Goal: Task Accomplishment & Management: Manage account settings

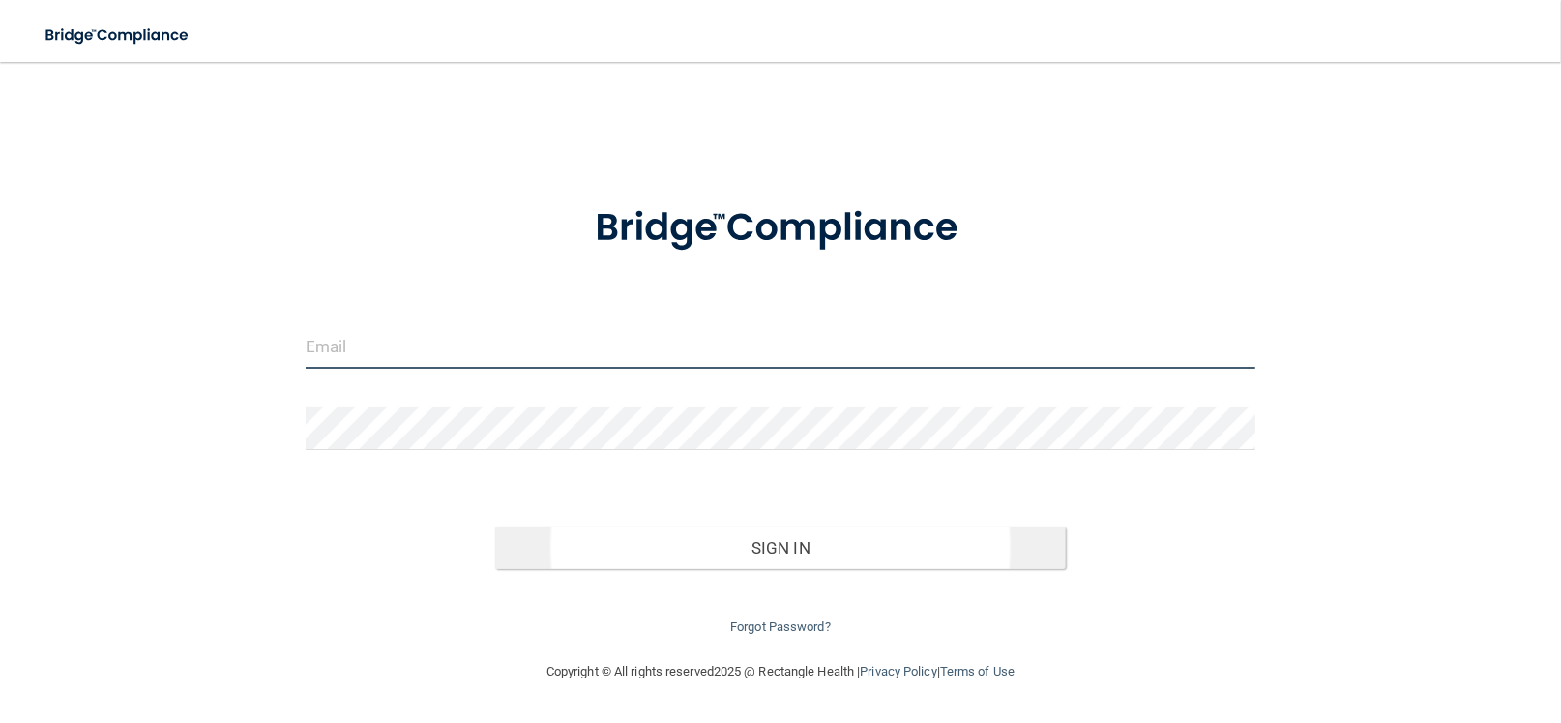
type input "[EMAIL_ADDRESS][DOMAIN_NAME]"
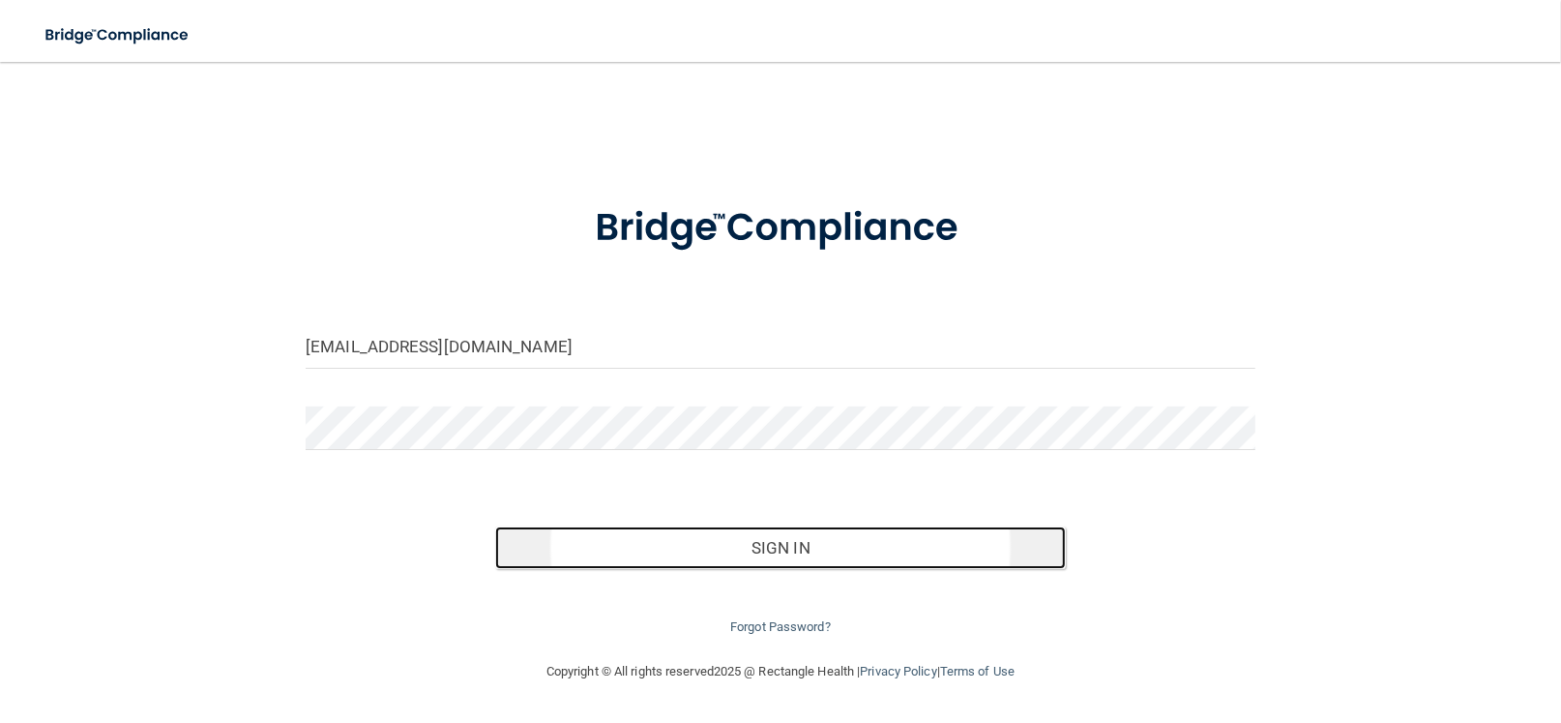
click at [786, 546] on button "Sign In" at bounding box center [780, 547] width 570 height 43
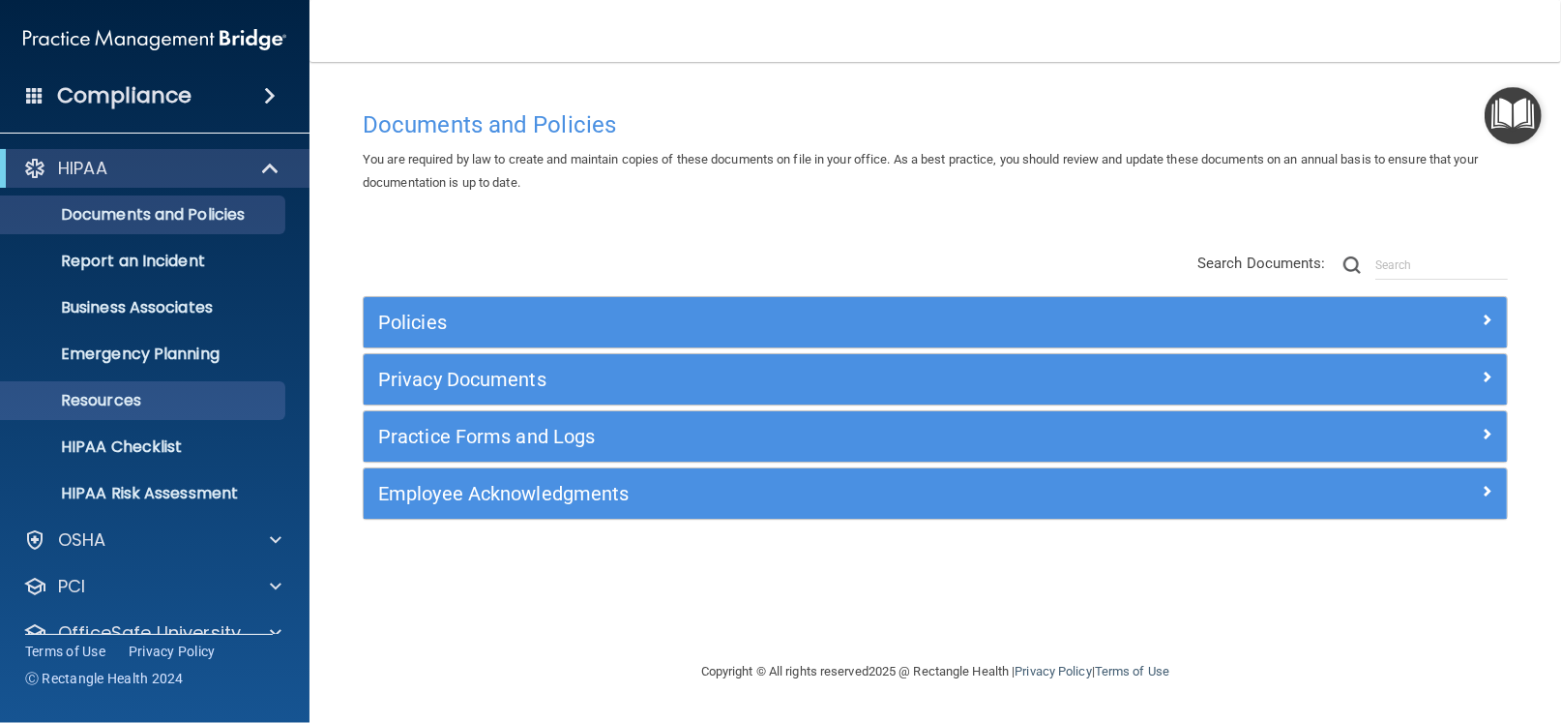
scroll to position [79, 0]
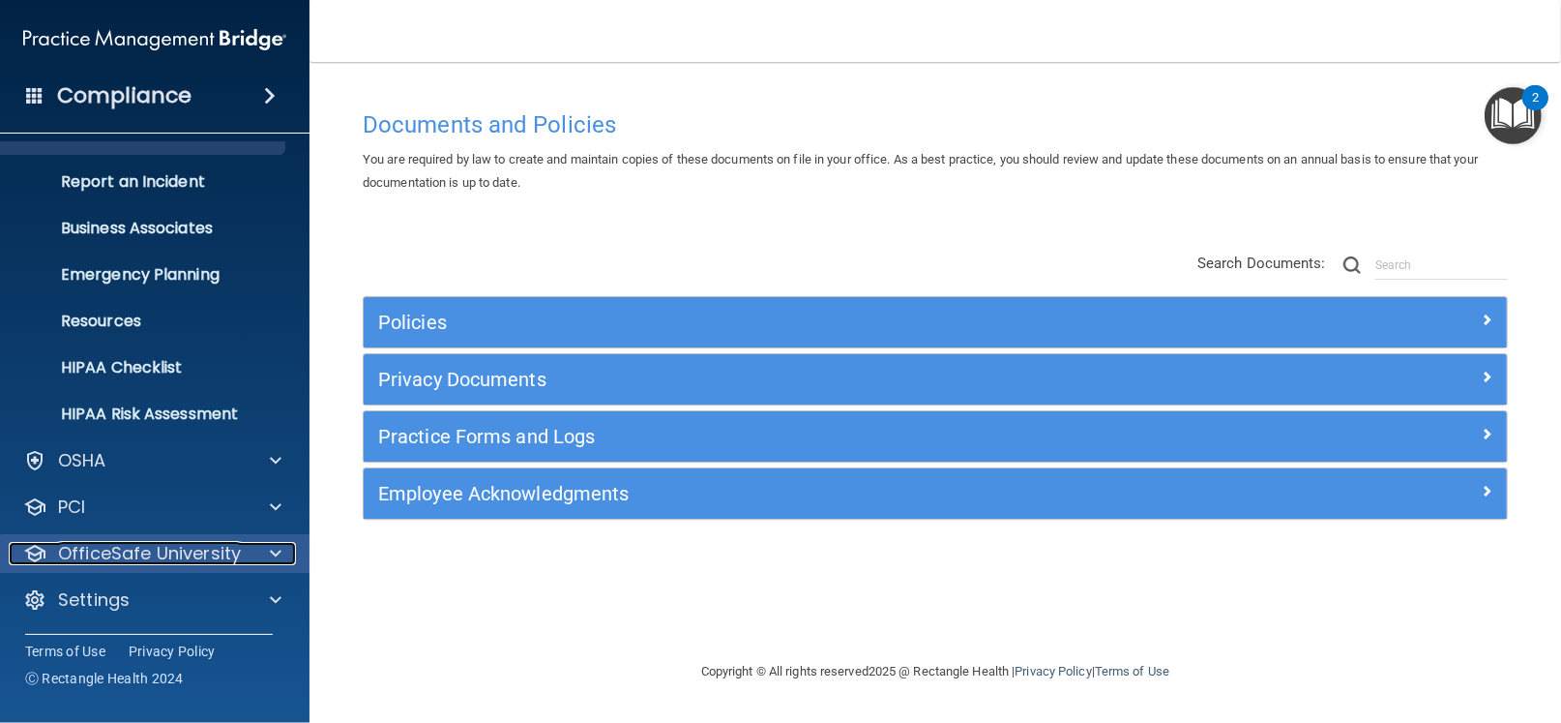
click at [118, 550] on p "OfficeSafe University" at bounding box center [149, 553] width 183 height 23
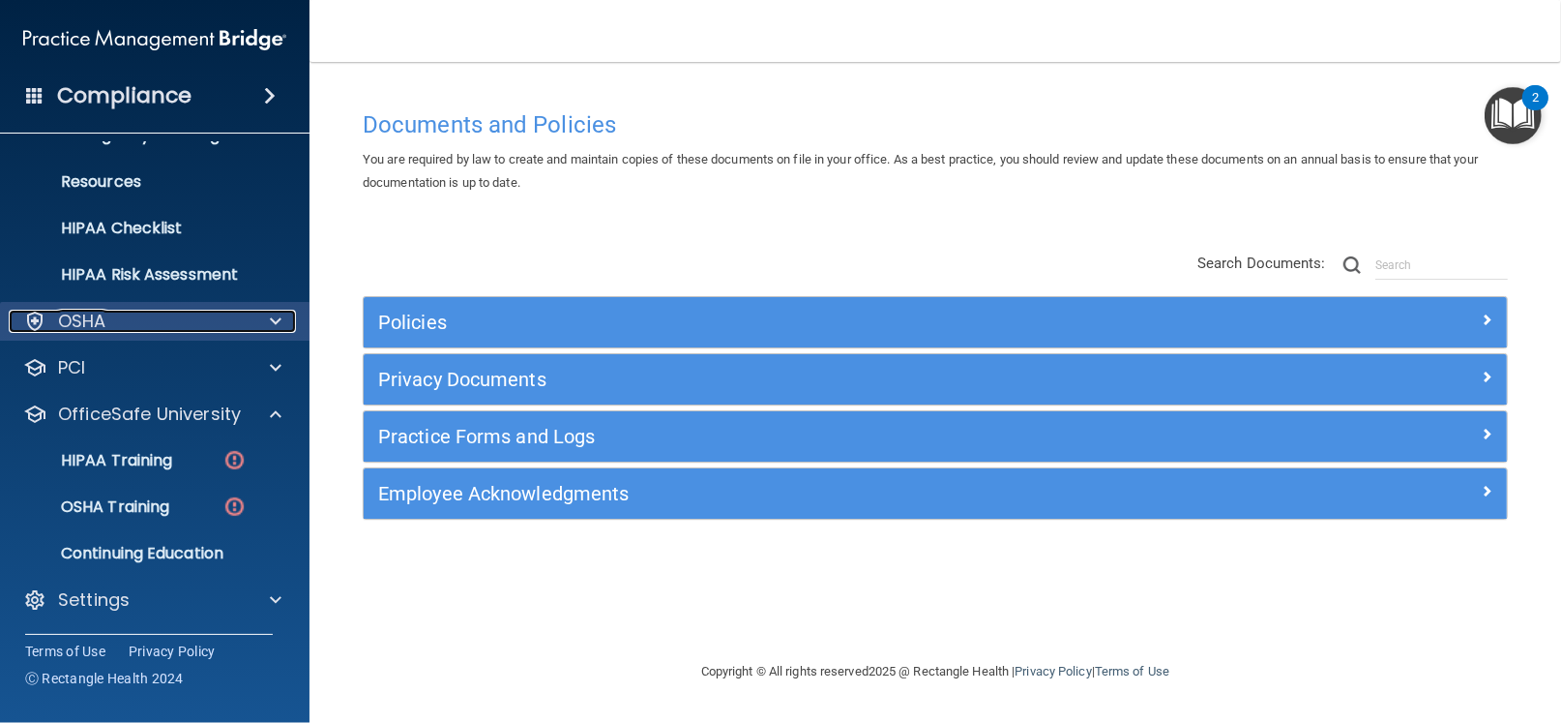
click at [124, 316] on div "OSHA" at bounding box center [129, 321] width 240 height 23
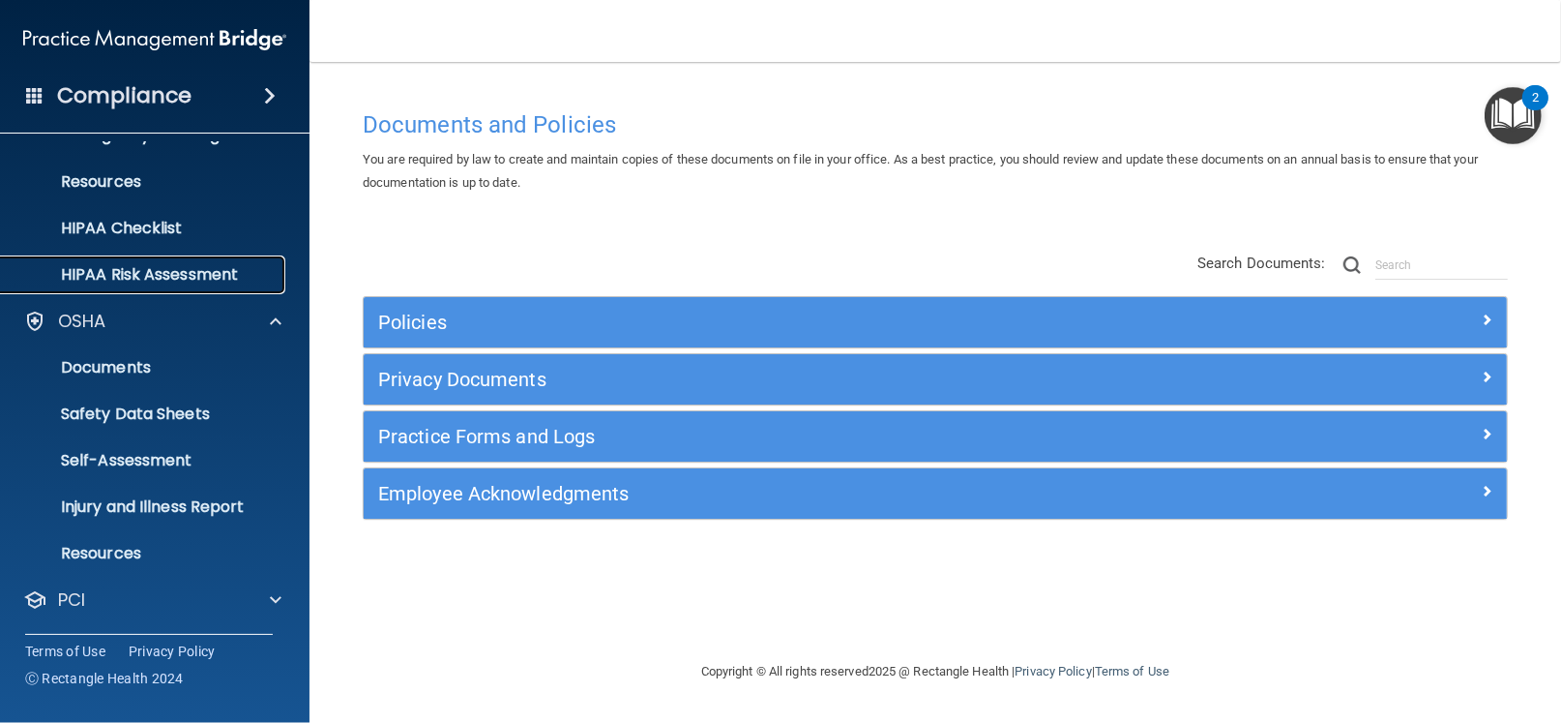
click at [167, 275] on p "HIPAA Risk Assessment" at bounding box center [145, 274] width 264 height 19
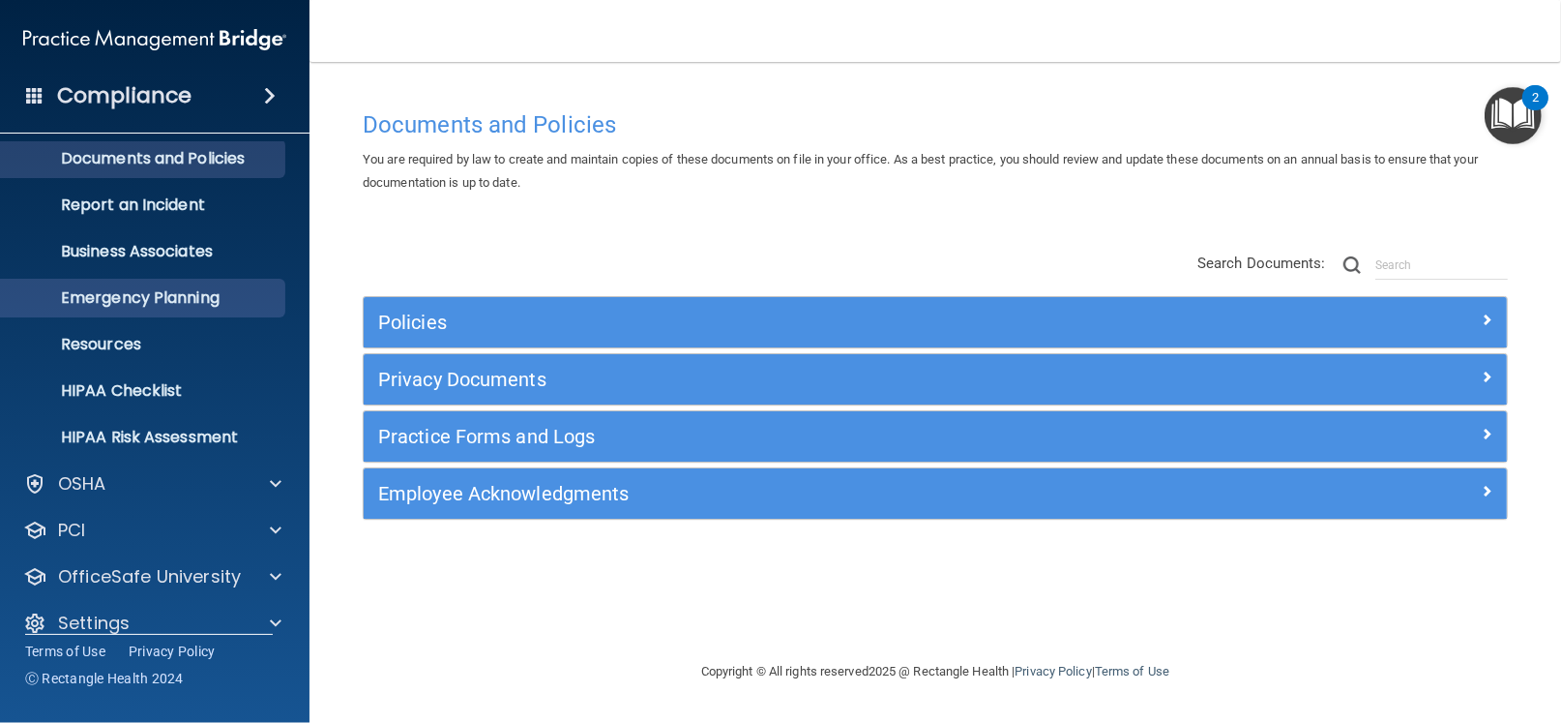
scroll to position [79, 0]
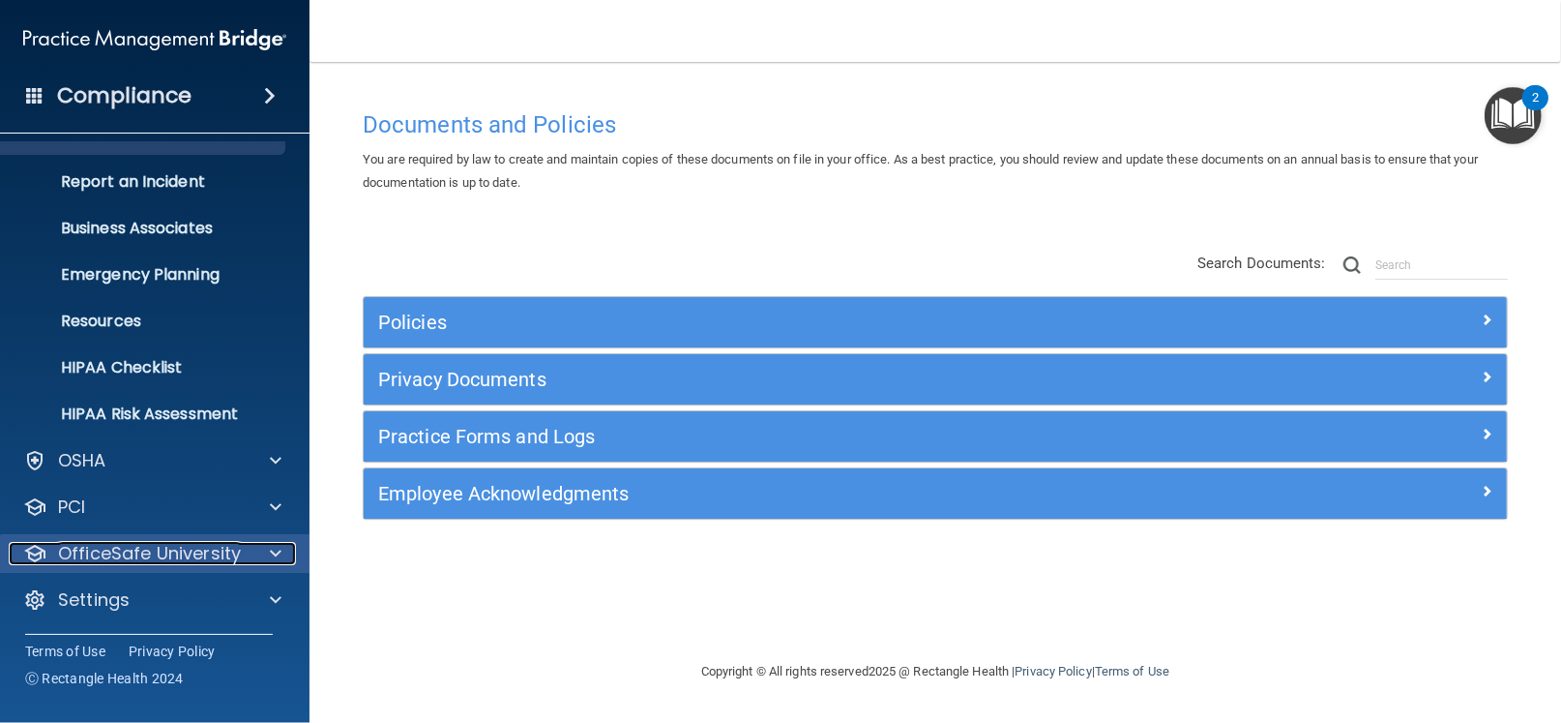
click at [284, 545] on div at bounding box center [273, 553] width 48 height 23
click at [188, 554] on p "OfficeSafe University" at bounding box center [149, 553] width 183 height 23
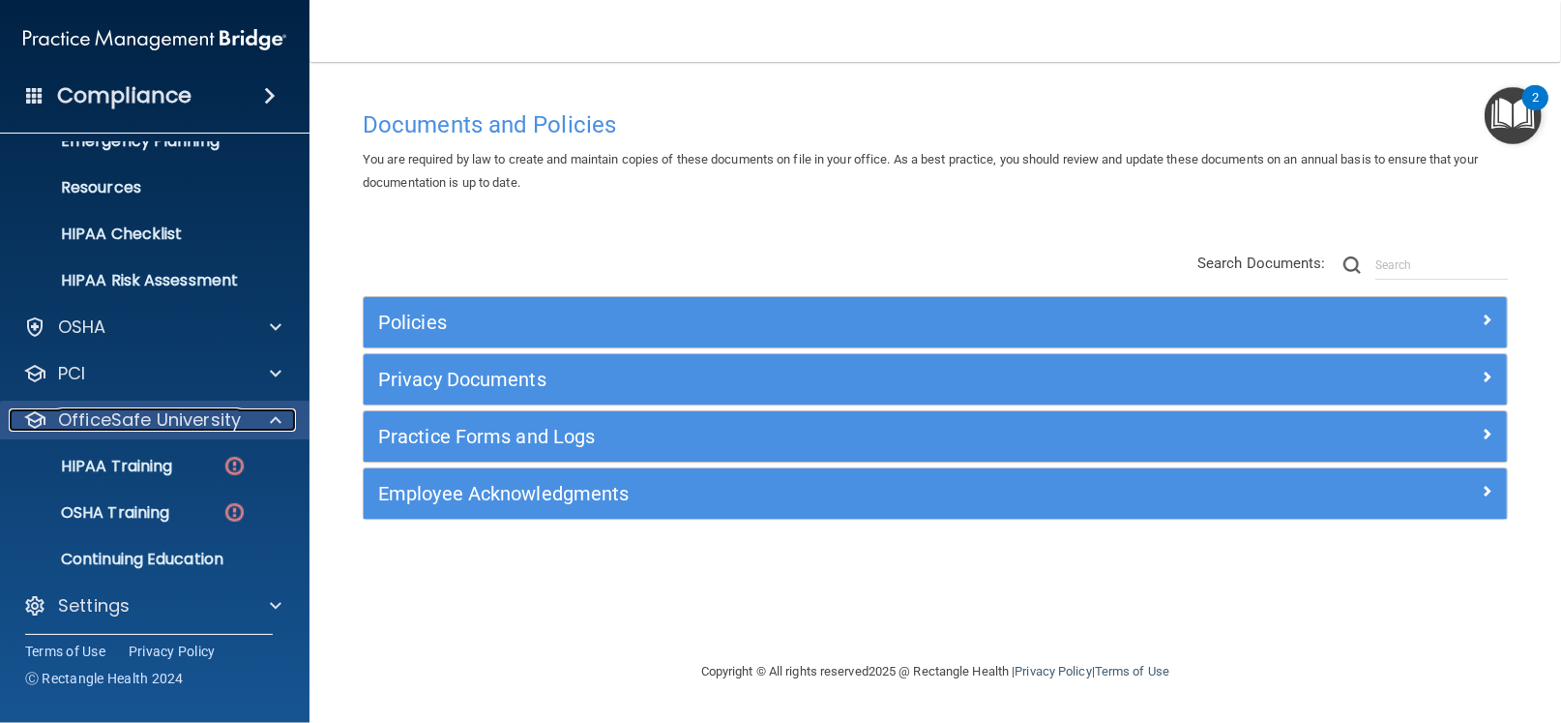
scroll to position [219, 0]
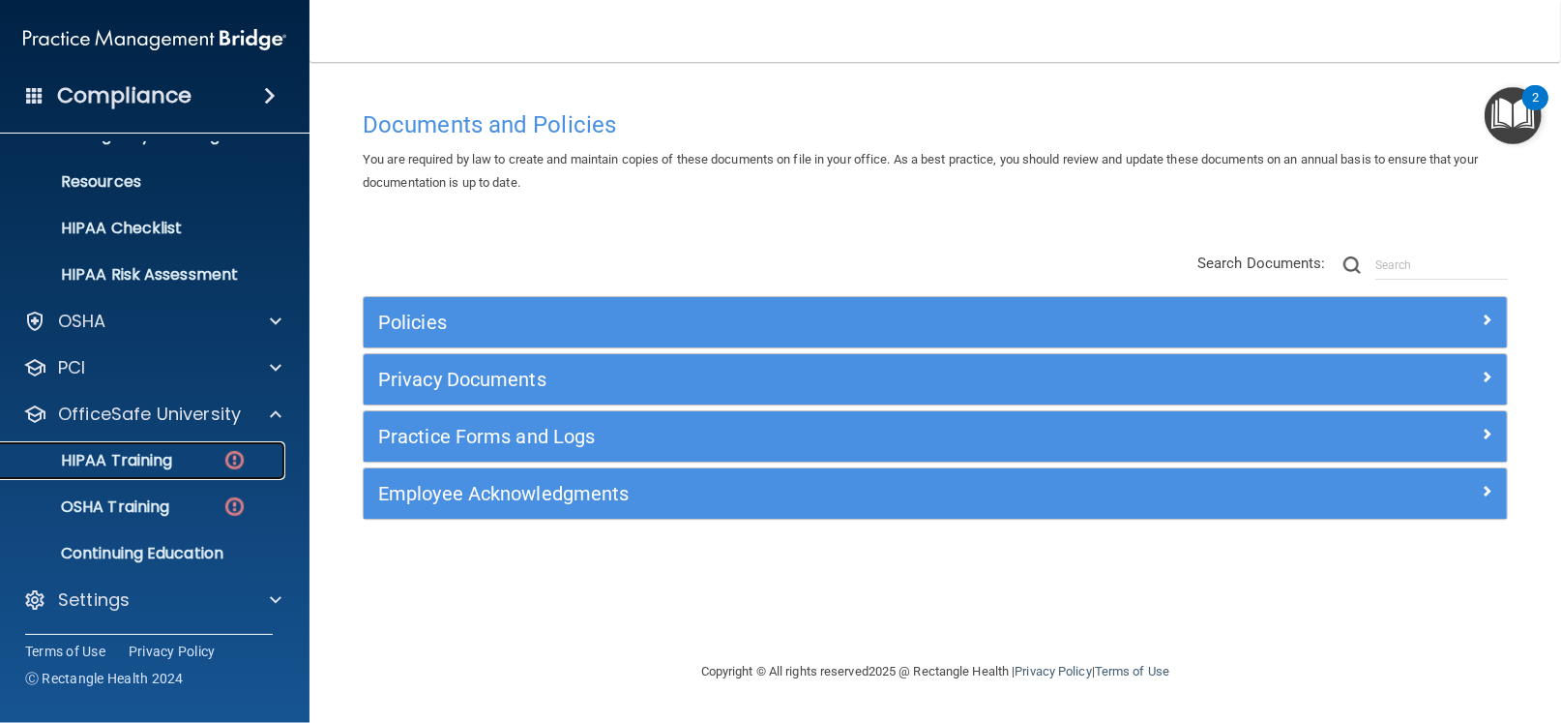
click at [151, 456] on p "HIPAA Training" at bounding box center [93, 460] width 160 height 19
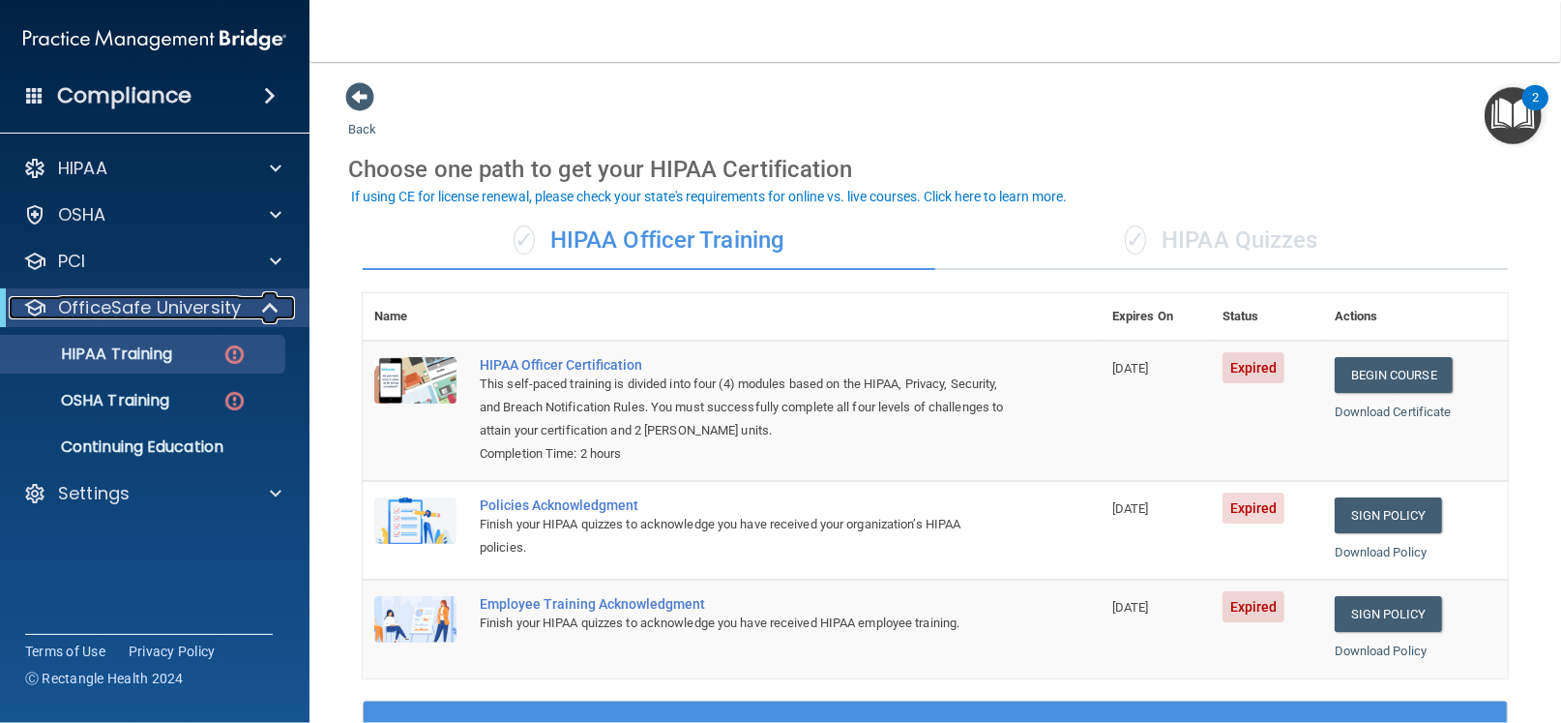
click at [164, 307] on p "OfficeSafe University" at bounding box center [149, 307] width 183 height 23
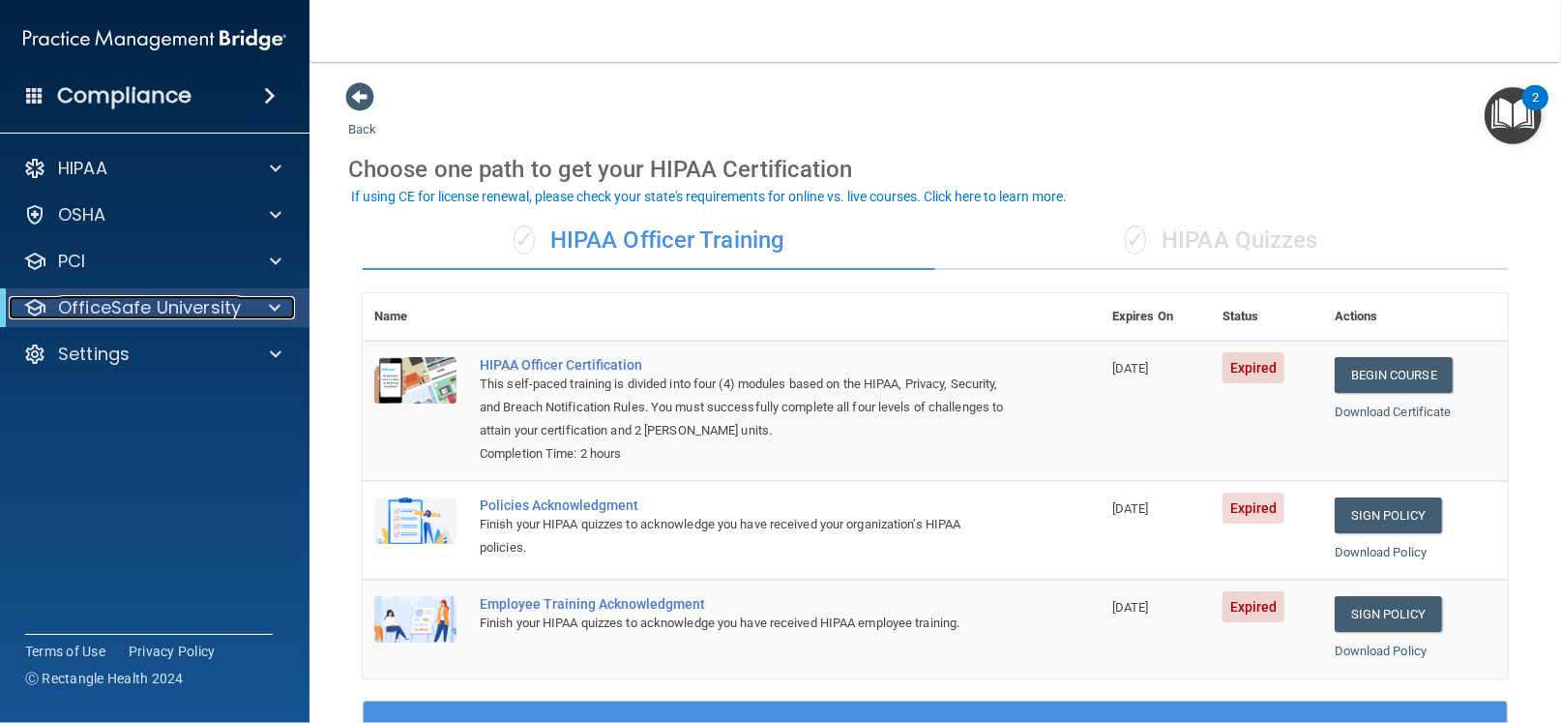
click at [164, 307] on p "OfficeSafe University" at bounding box center [149, 307] width 183 height 23
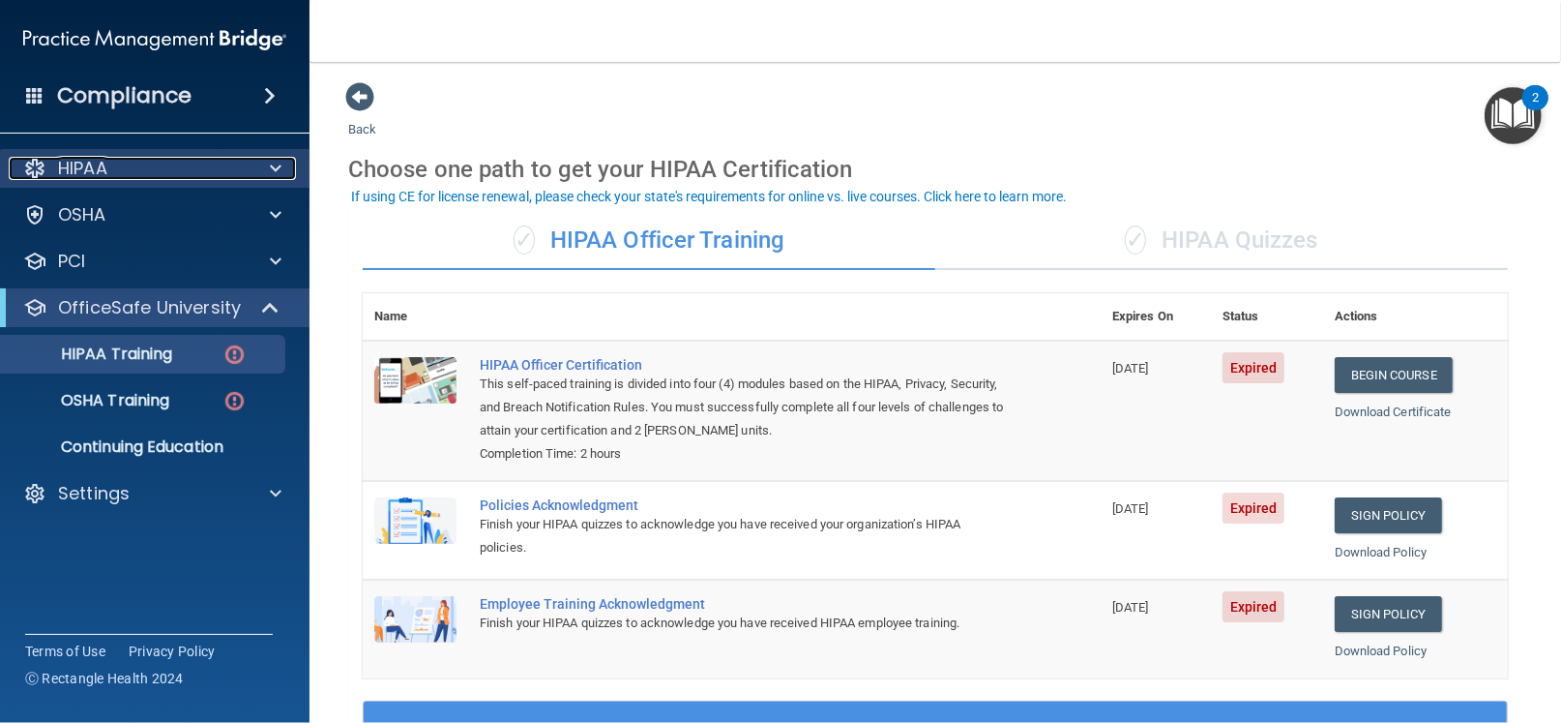
click at [151, 162] on div "HIPAA" at bounding box center [129, 168] width 240 height 23
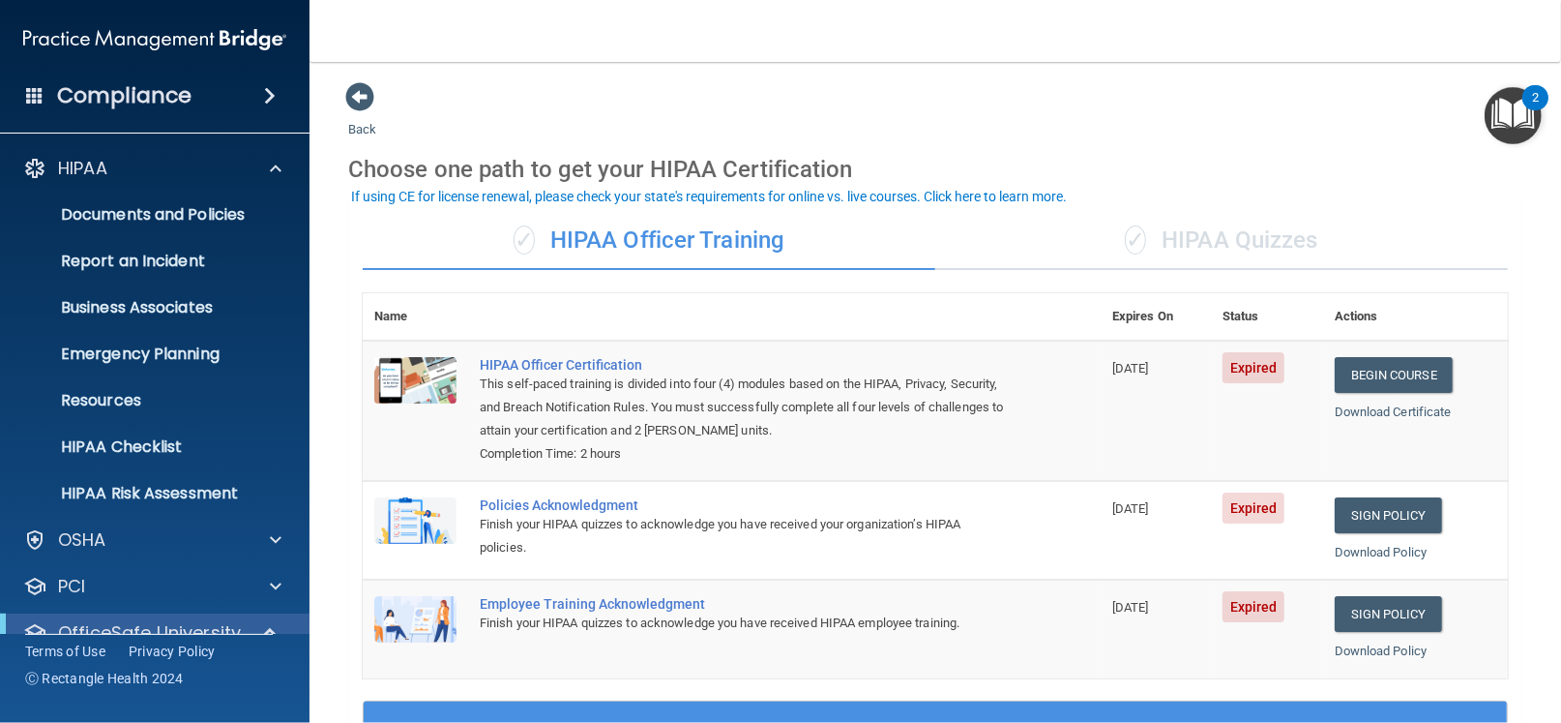
click at [269, 86] on span at bounding box center [270, 95] width 12 height 23
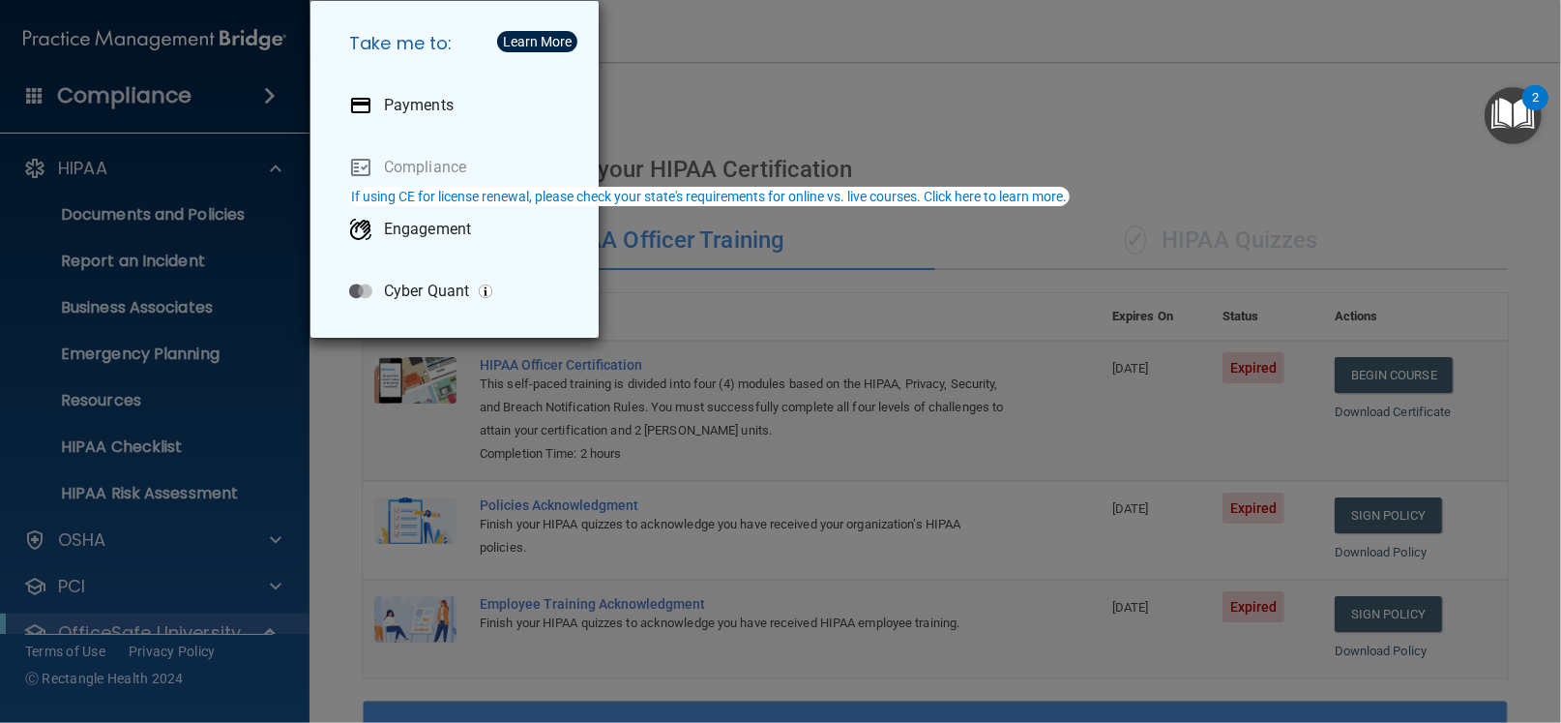
click at [145, 70] on div "Take me to: Payments Compliance Engagement Cyber Quant" at bounding box center [780, 361] width 1561 height 723
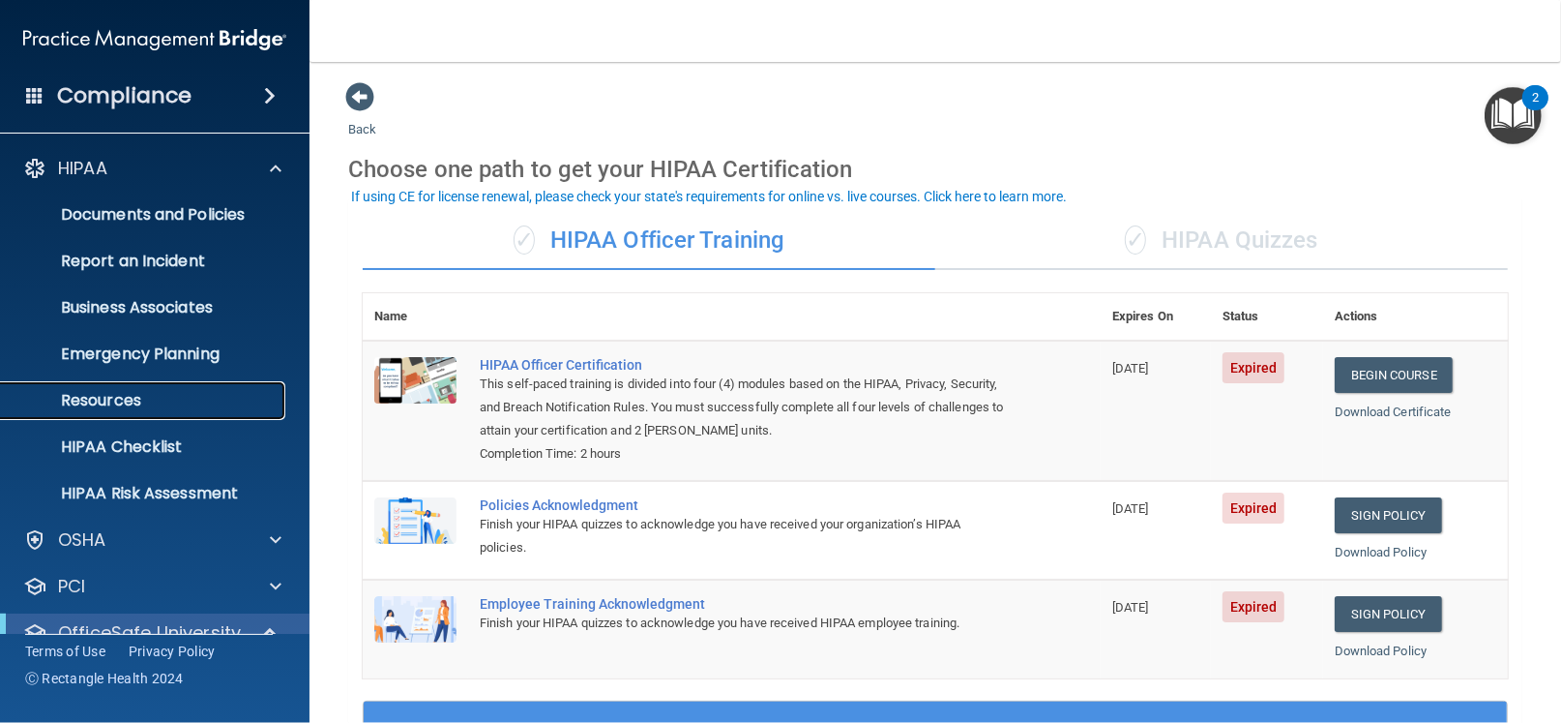
click at [117, 398] on p "Resources" at bounding box center [145, 400] width 264 height 19
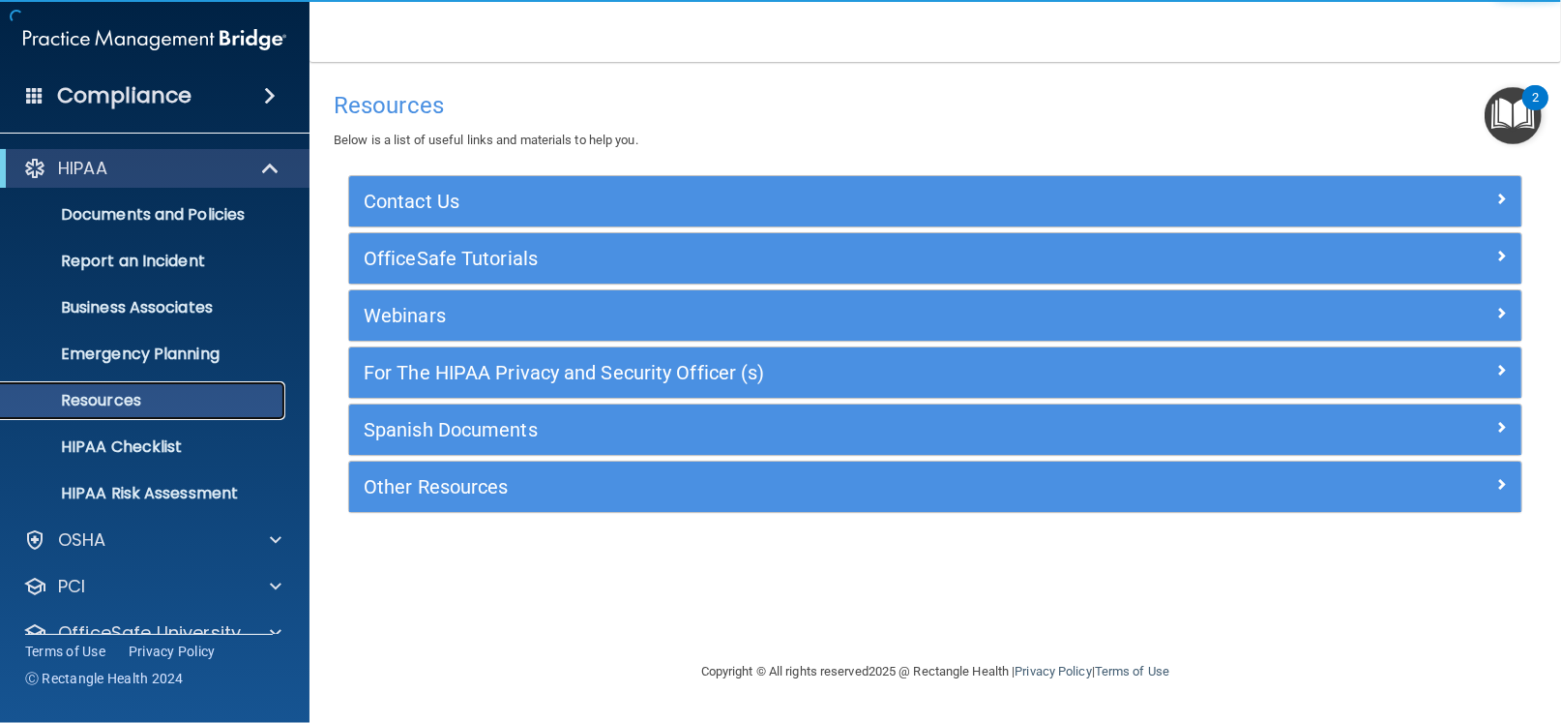
scroll to position [79, 0]
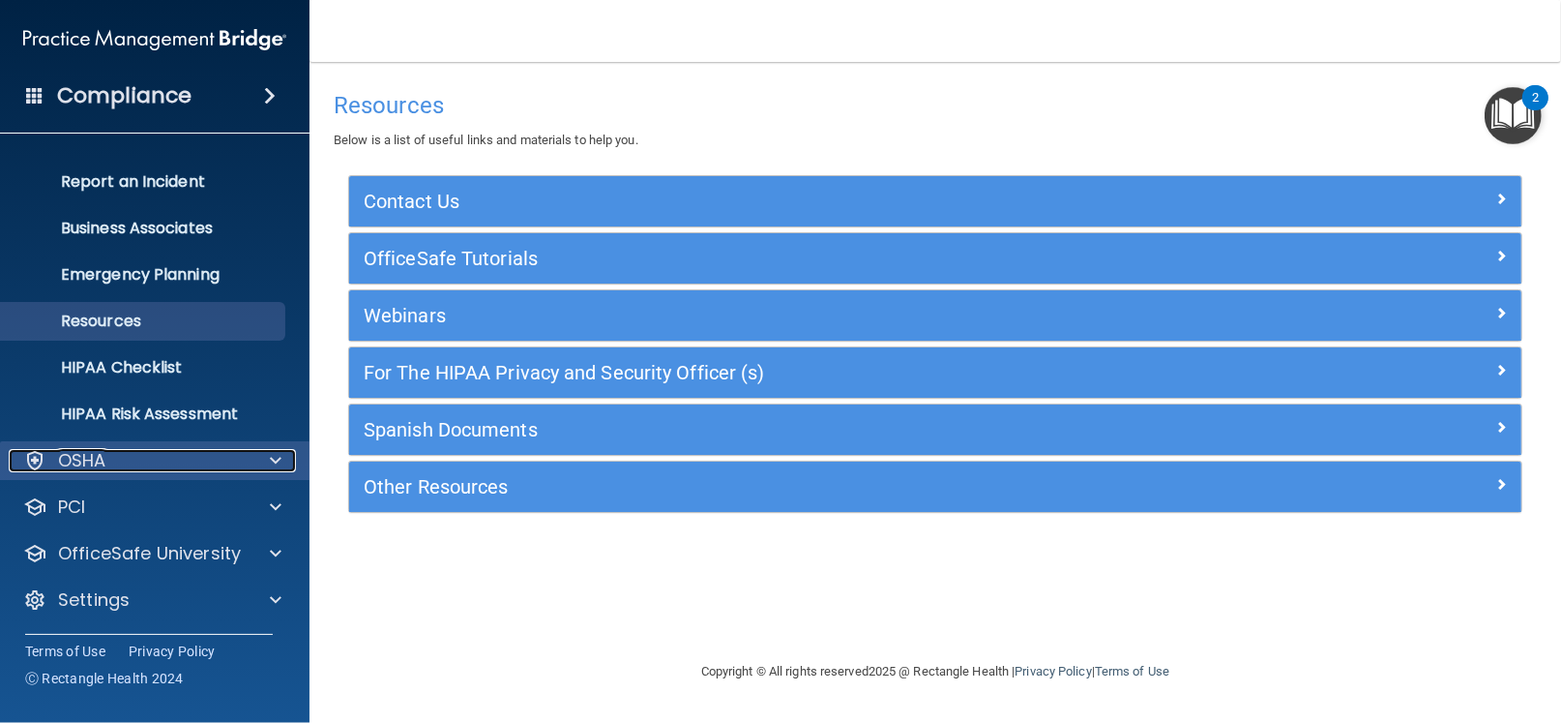
click at [102, 455] on p "OSHA" at bounding box center [82, 460] width 48 height 23
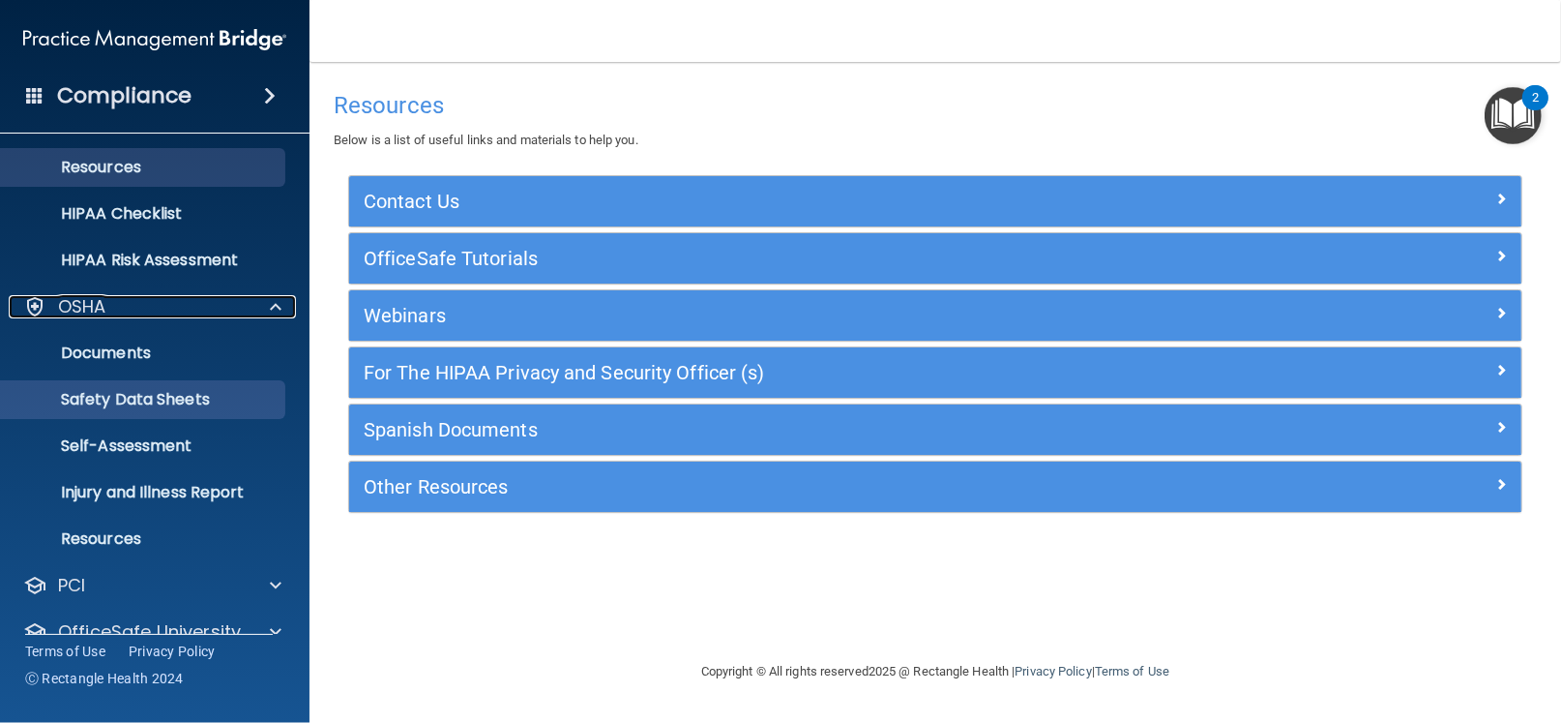
scroll to position [311, 0]
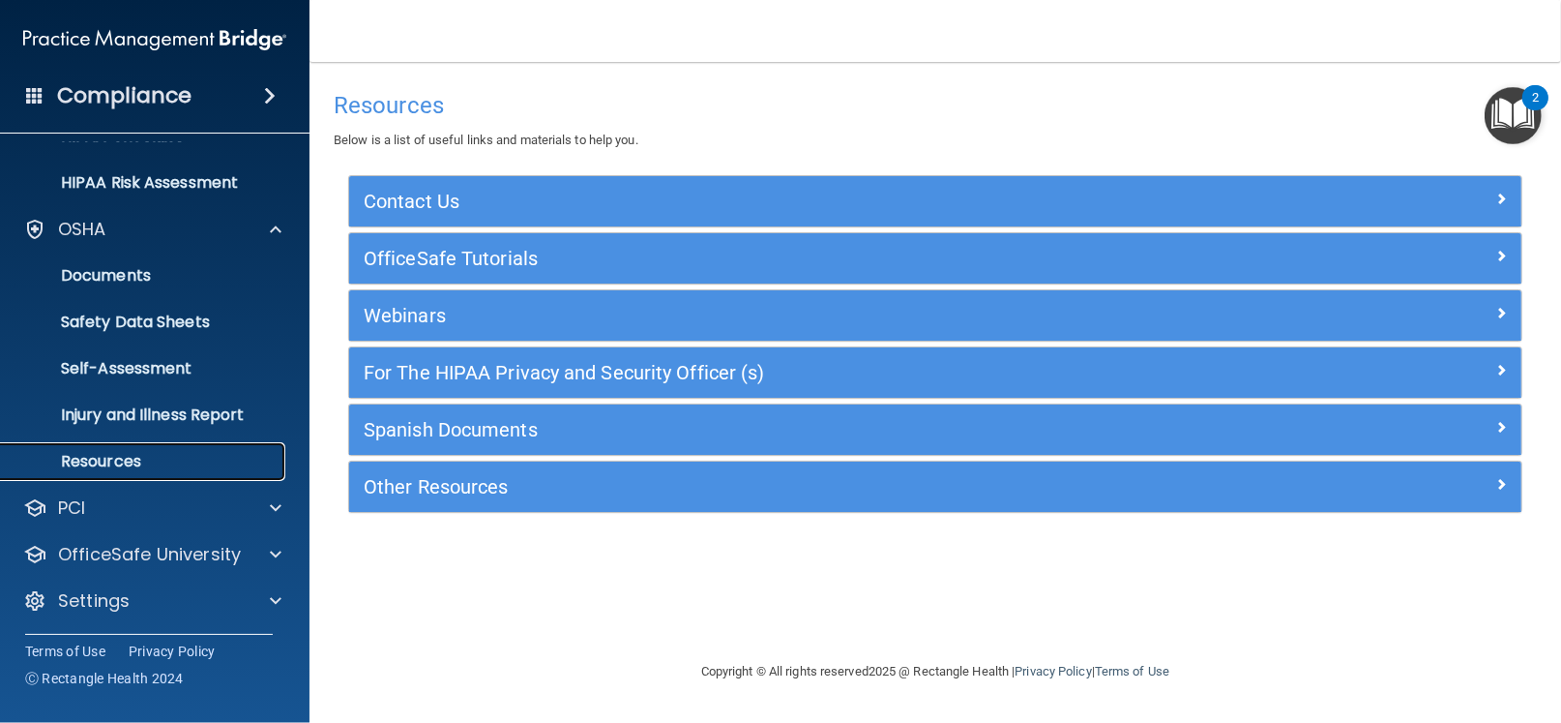
click at [132, 458] on p "Resources" at bounding box center [145, 461] width 264 height 19
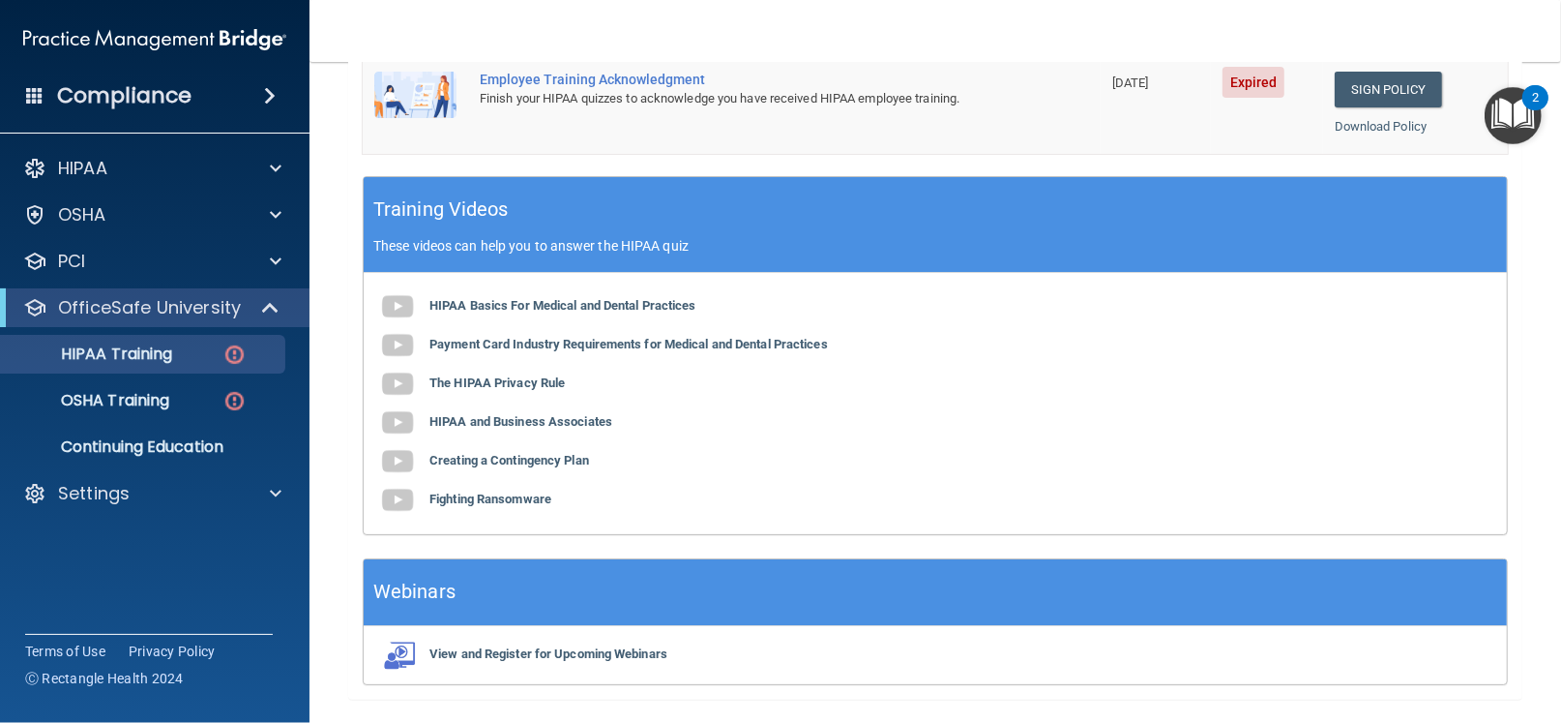
scroll to position [576, 0]
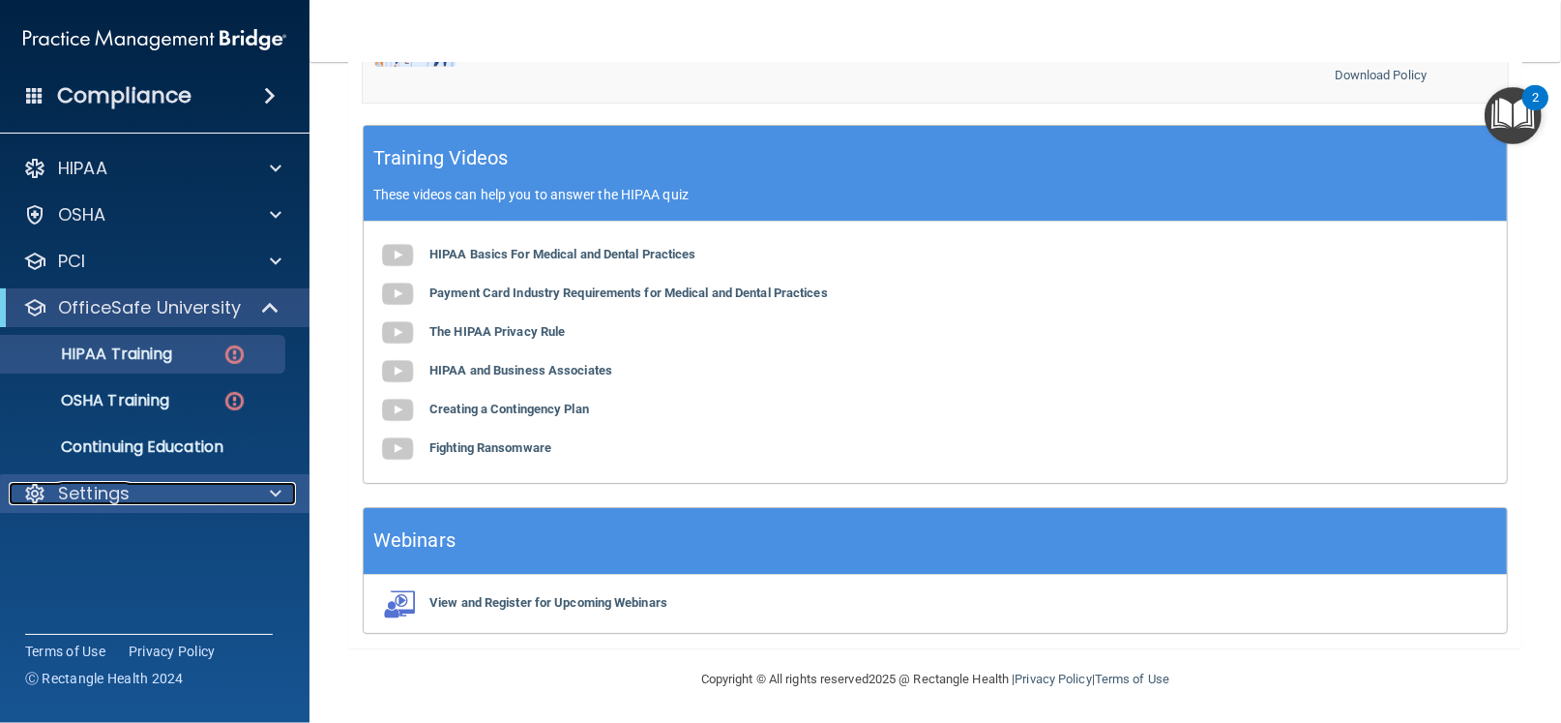
click at [75, 489] on p "Settings" at bounding box center [94, 493] width 72 height 23
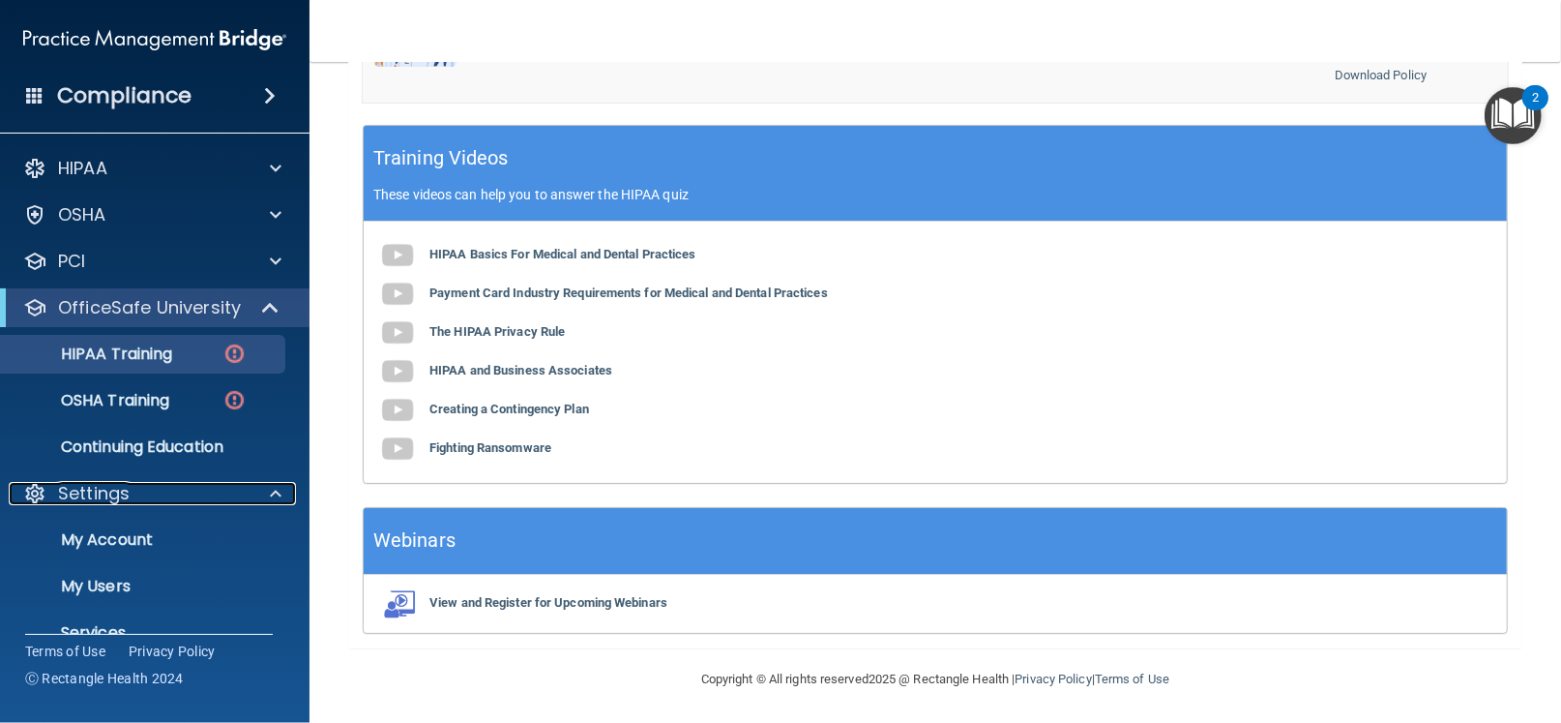
scroll to position [79, 0]
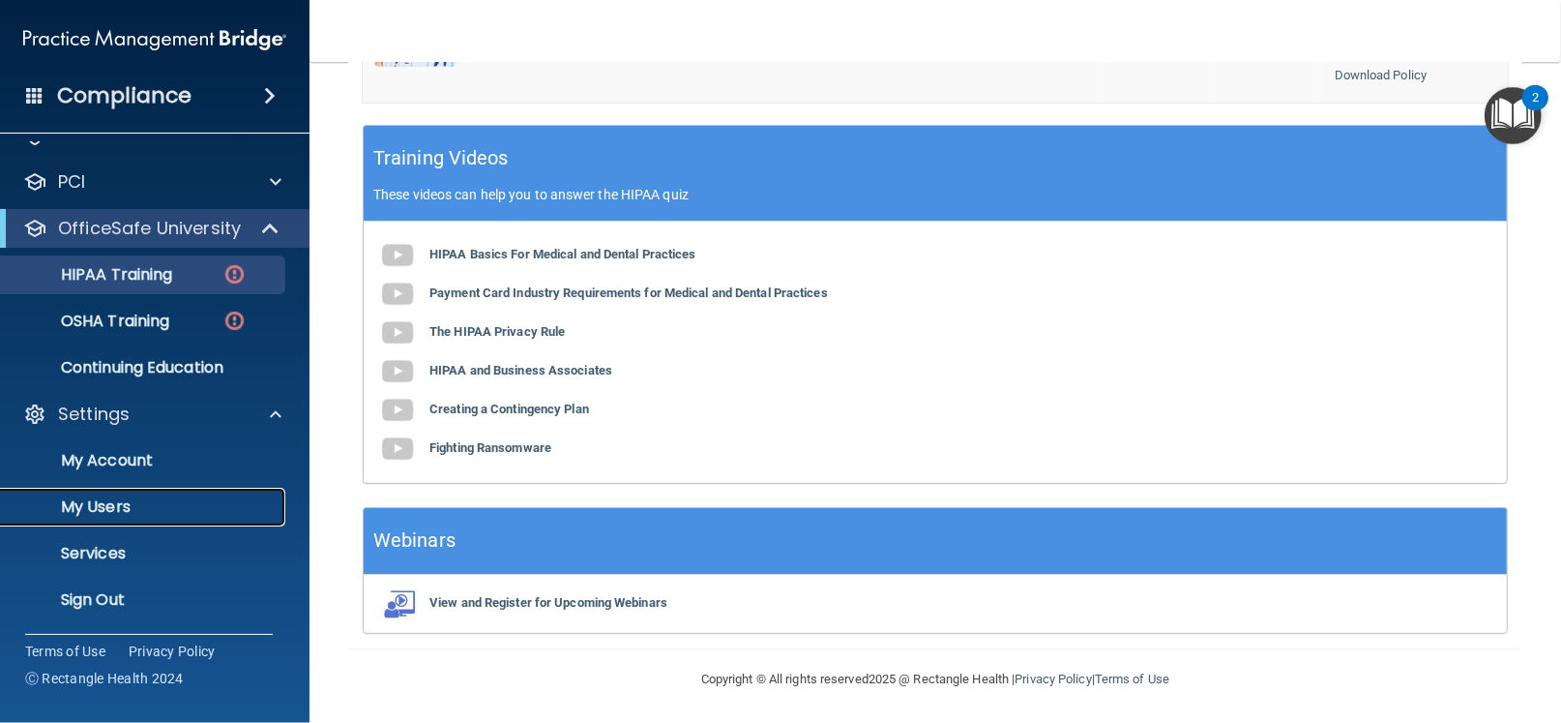
click at [105, 509] on p "My Users" at bounding box center [145, 506] width 264 height 19
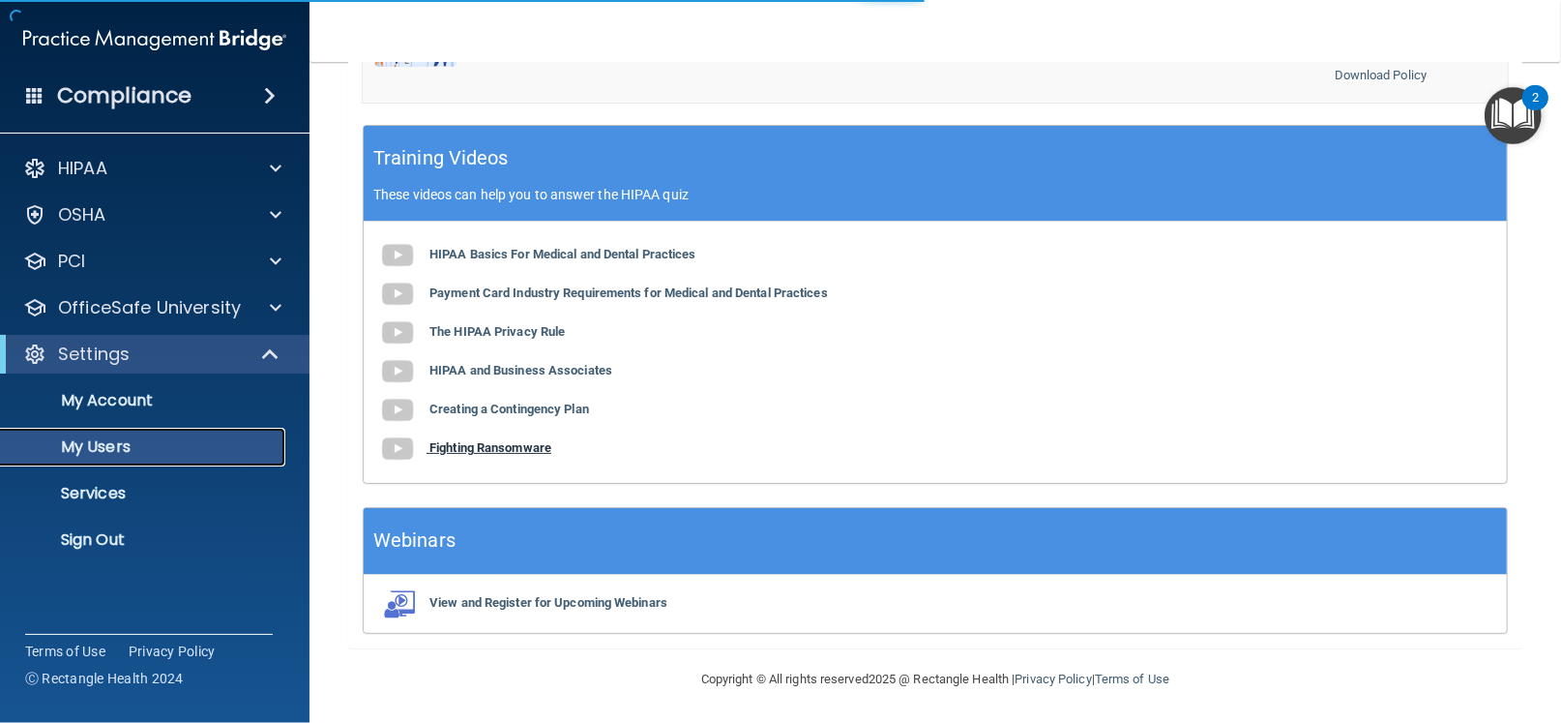
select select "20"
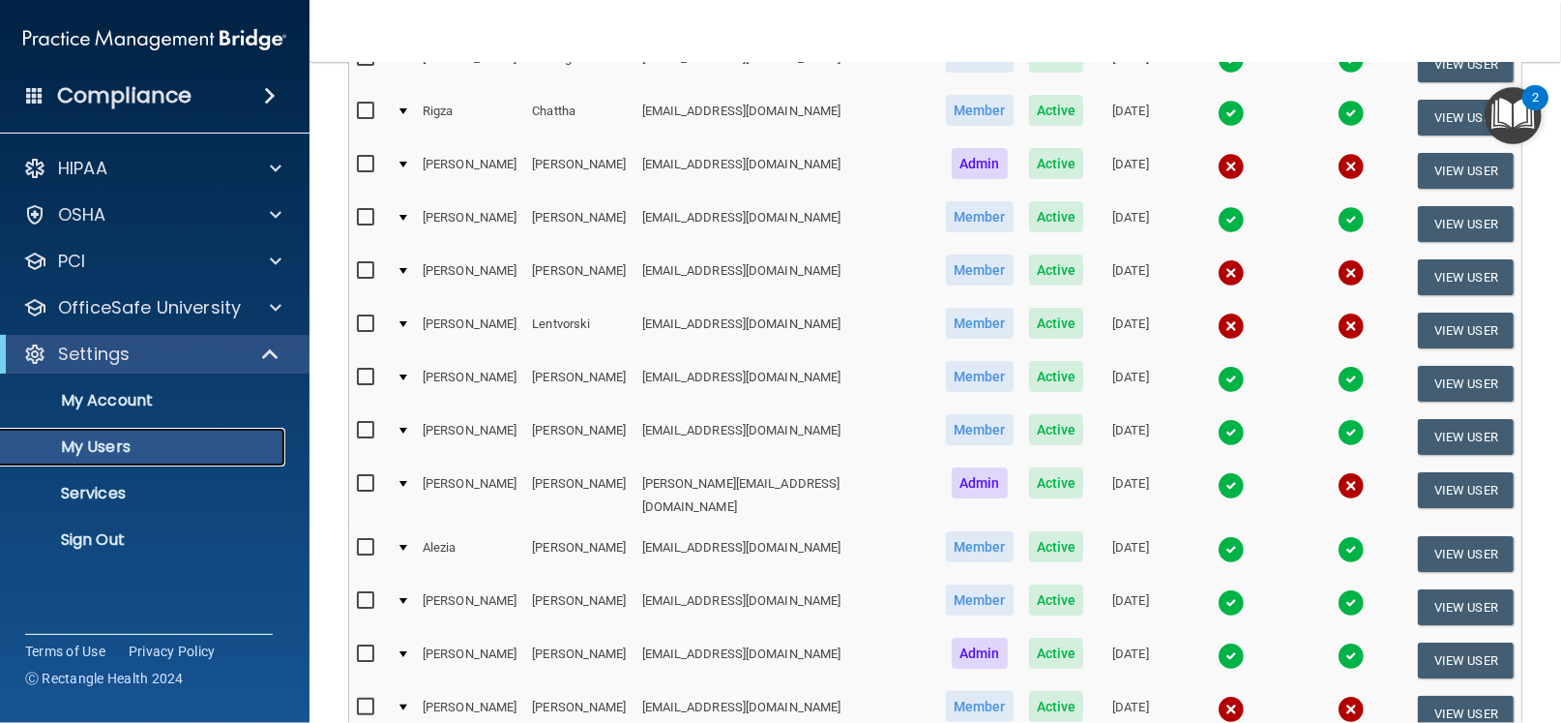
scroll to position [433, 0]
click at [1436, 313] on button "View User" at bounding box center [1466, 331] width 96 height 36
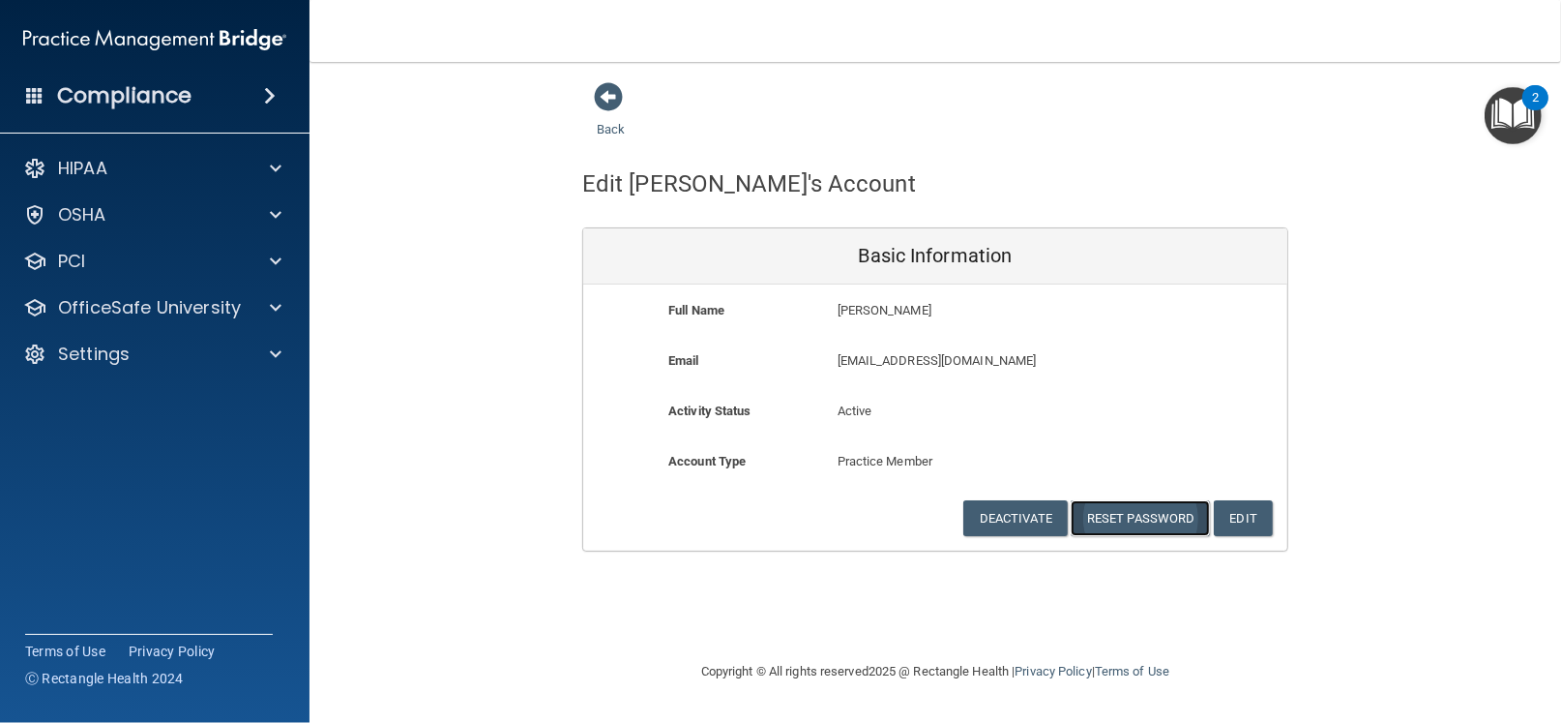
click at [1123, 519] on button "Reset Password" at bounding box center [1140, 518] width 139 height 36
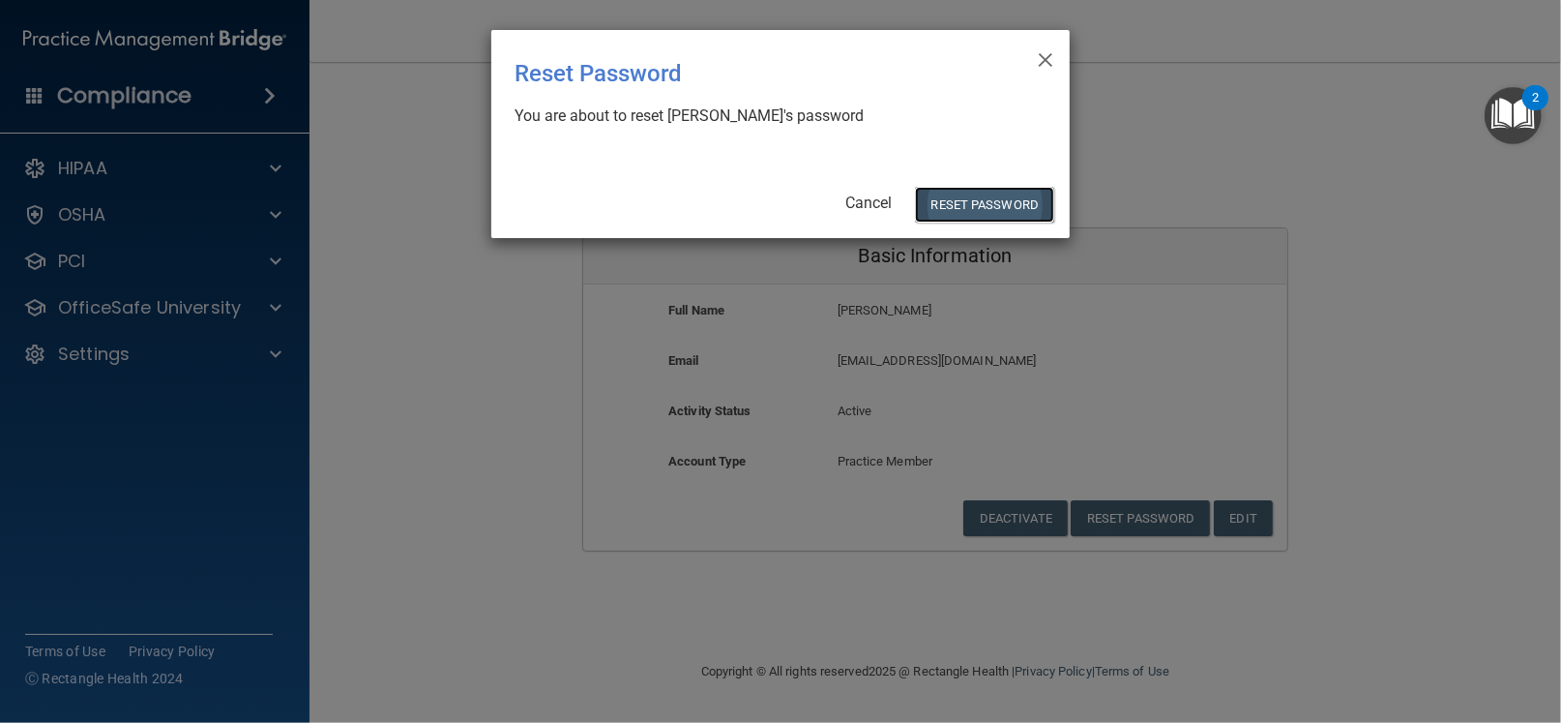
click at [946, 201] on button "Reset Password" at bounding box center [984, 205] width 139 height 36
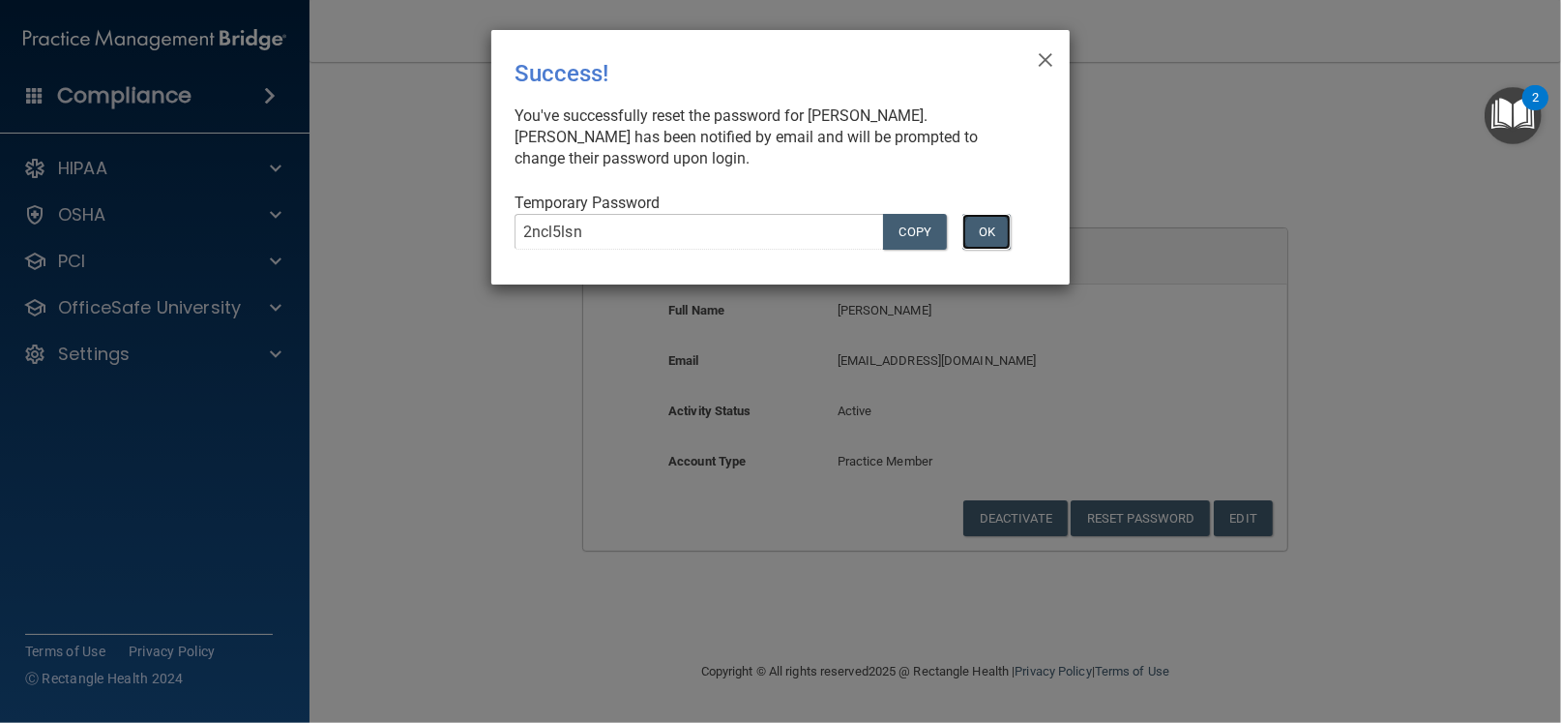
click at [991, 228] on button "OK" at bounding box center [987, 232] width 48 height 36
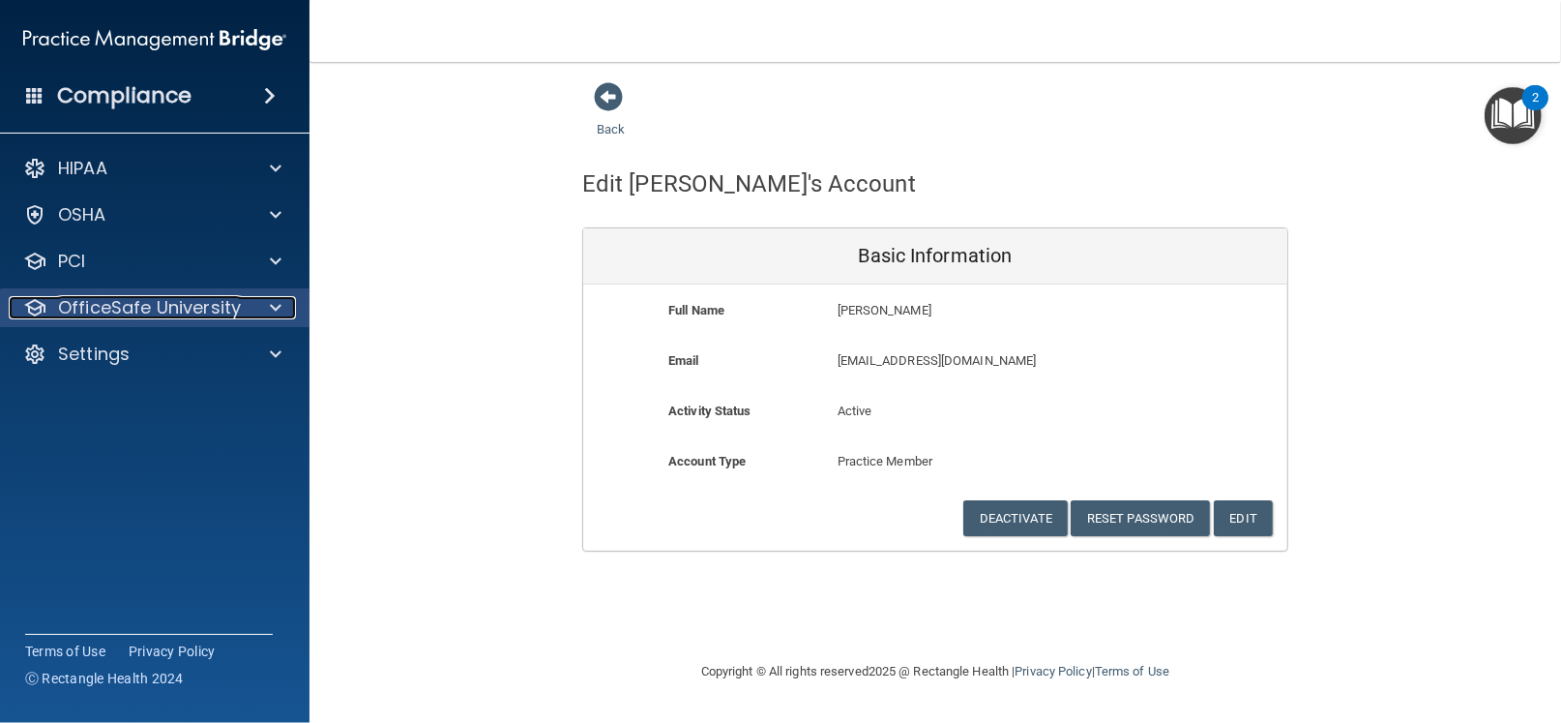
click at [222, 303] on p "OfficeSafe University" at bounding box center [149, 307] width 183 height 23
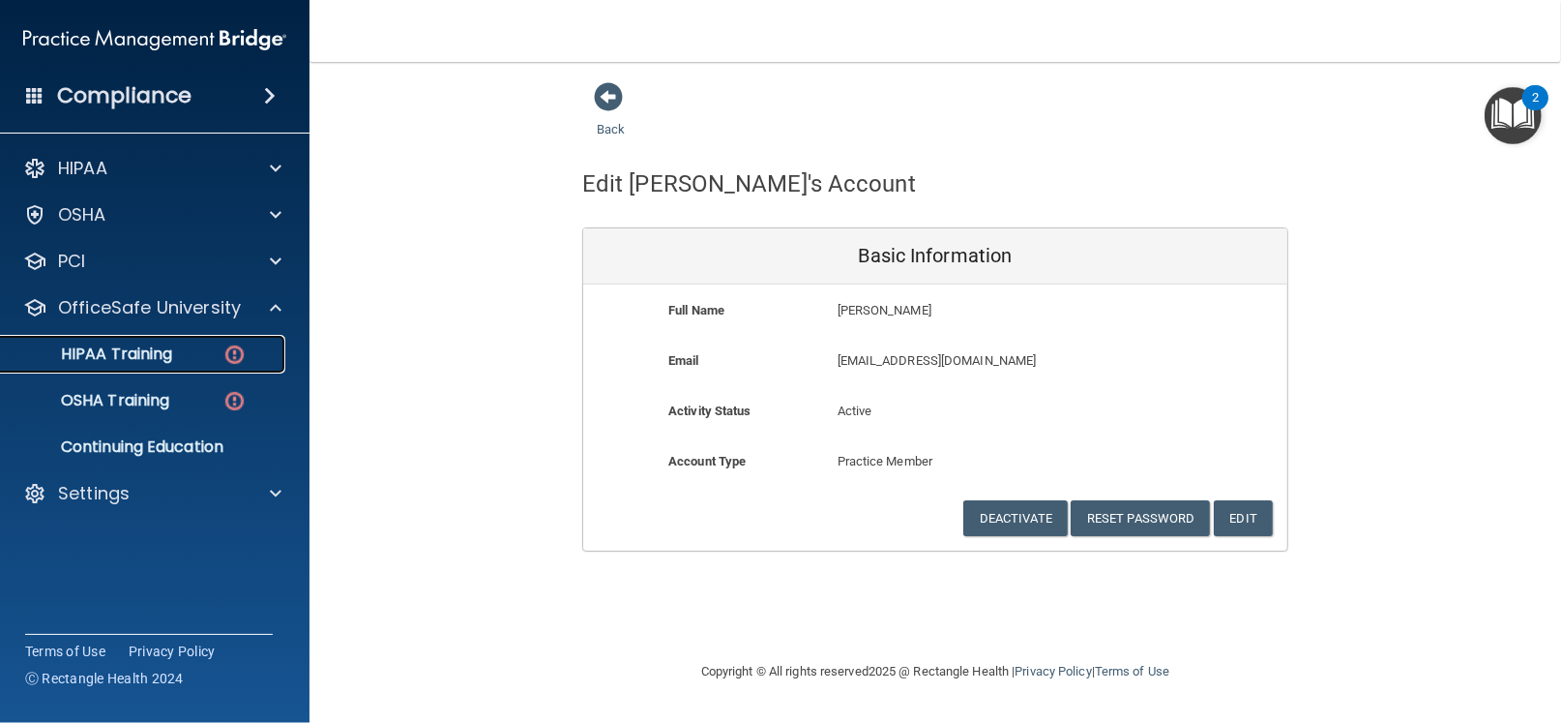
click at [163, 356] on p "HIPAA Training" at bounding box center [93, 353] width 160 height 19
